Goal: Find specific page/section: Find specific page/section

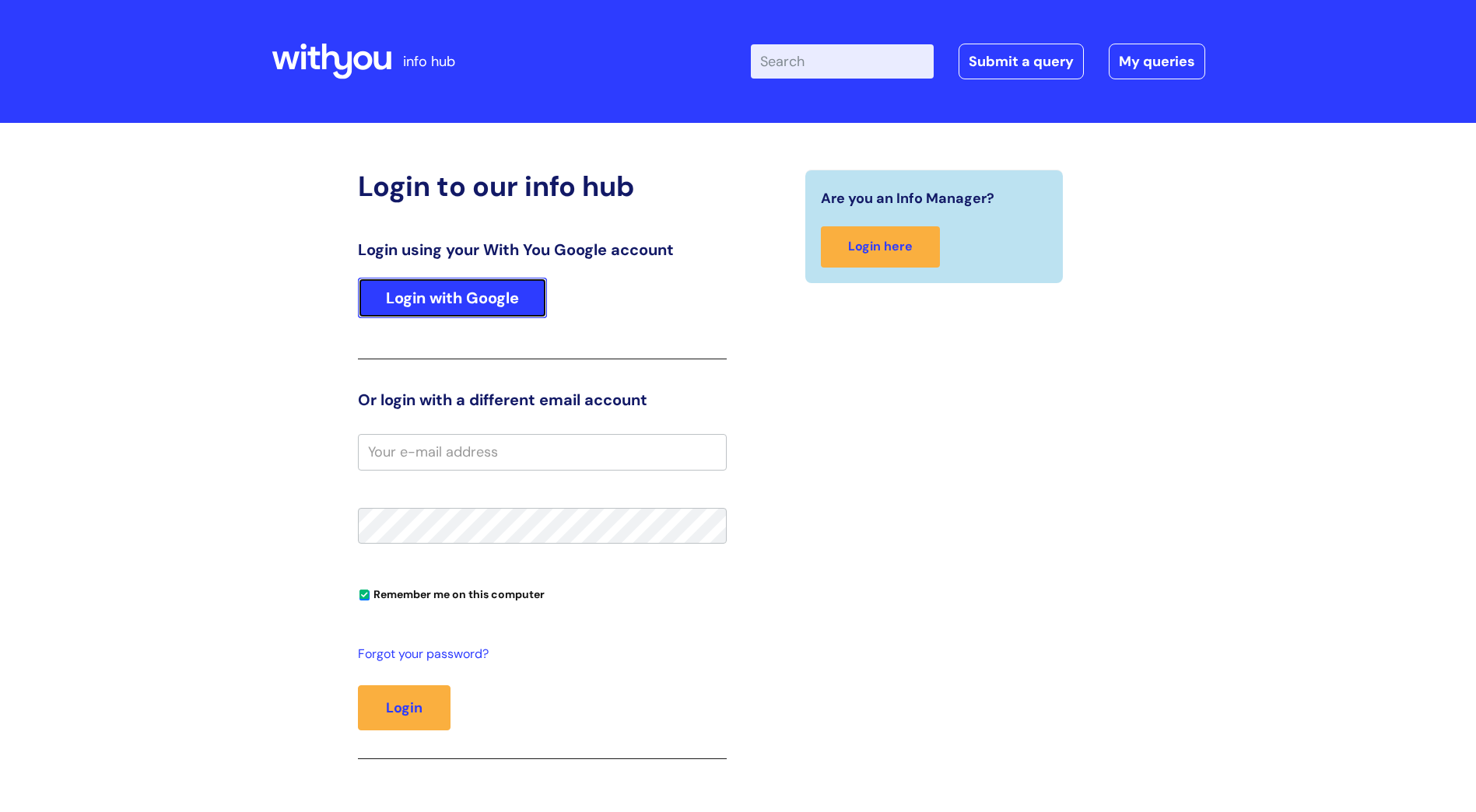
click at [408, 286] on link "Login with Google" at bounding box center [453, 298] width 189 height 40
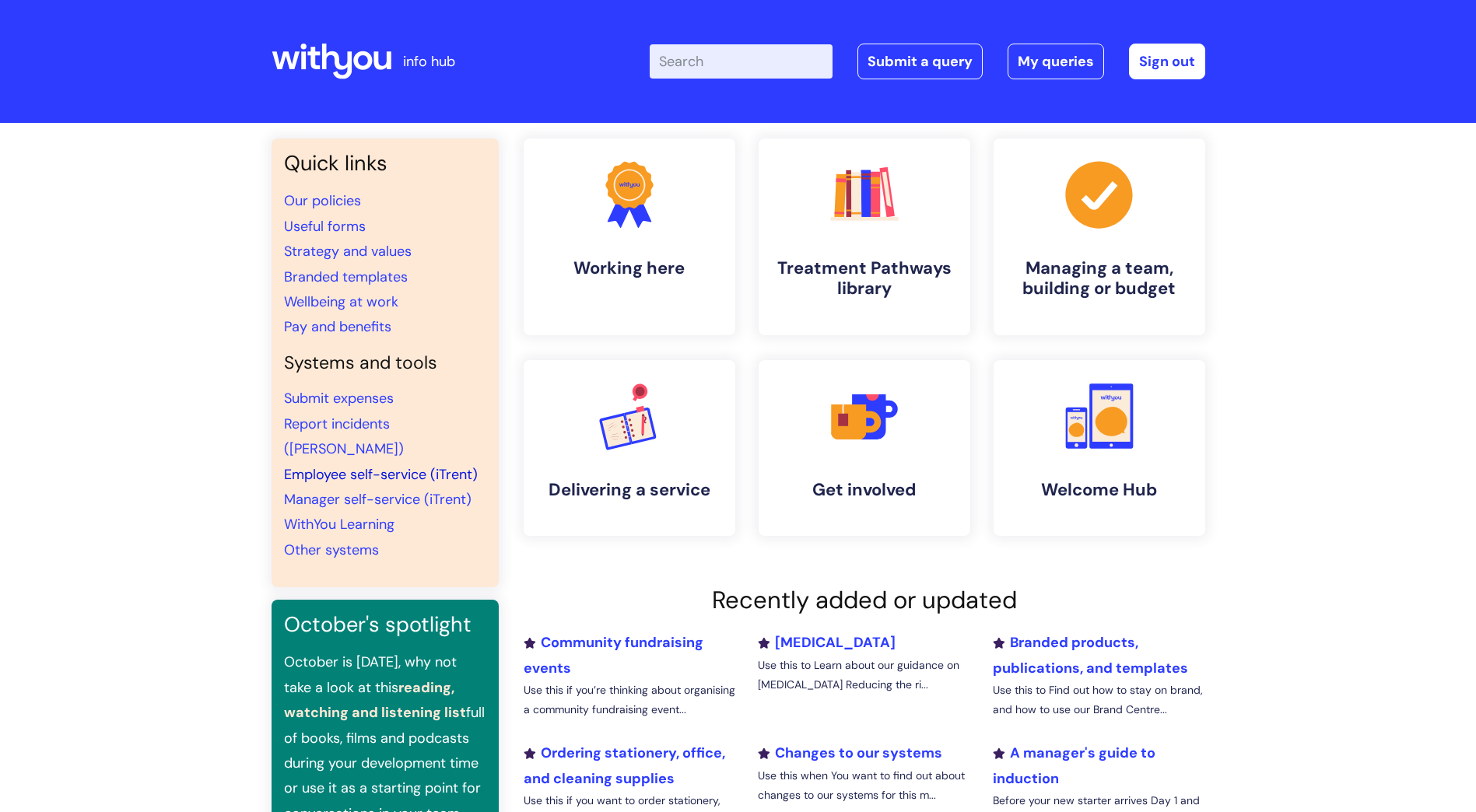
click at [323, 465] on link "Employee self-service (iTrent)" at bounding box center [380, 473] width 193 height 18
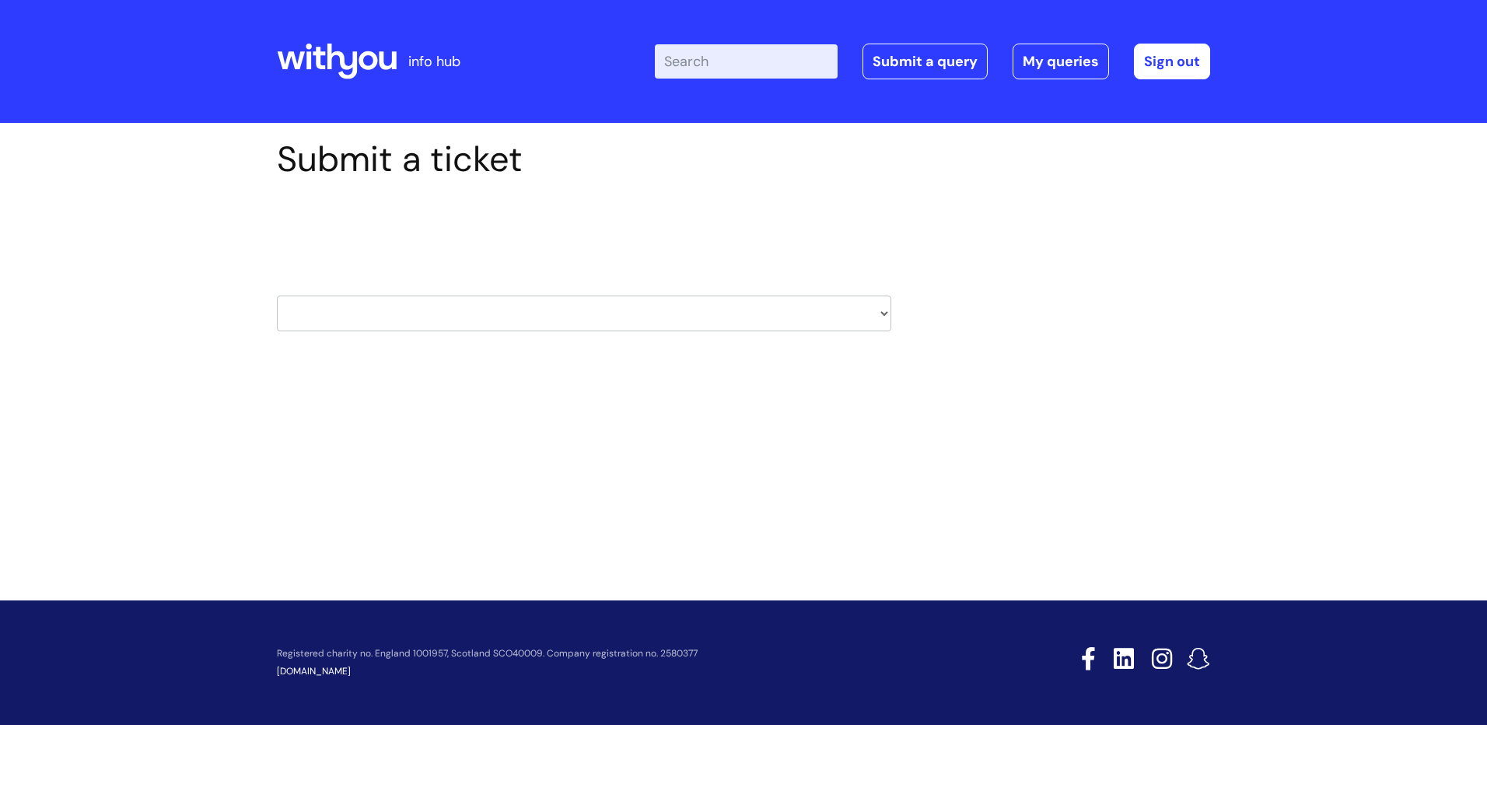
click at [882, 310] on select "HR / People IT and Support Clinical Drug Alerts Finance Accounts Data Support T…" at bounding box center [584, 313] width 614 height 36
